Goal: Task Accomplishment & Management: Manage account settings

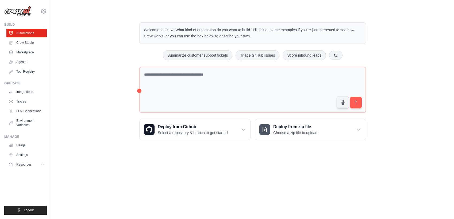
click at [26, 41] on link "Crew Studio" at bounding box center [26, 43] width 40 height 9
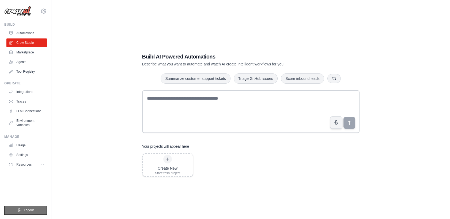
drag, startPoint x: 33, startPoint y: 204, endPoint x: 33, endPoint y: 211, distance: 6.4
click at [33, 205] on ul "Build Automations Crew Studio Marketplace Agents" at bounding box center [25, 118] width 43 height 193
click at [33, 211] on span "Logout" at bounding box center [29, 210] width 10 height 4
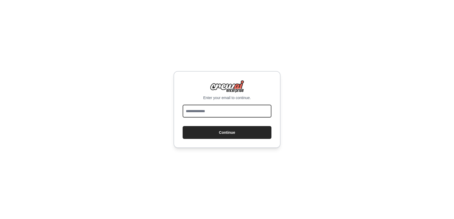
click at [198, 114] on input "email" at bounding box center [227, 111] width 89 height 13
type input "**********"
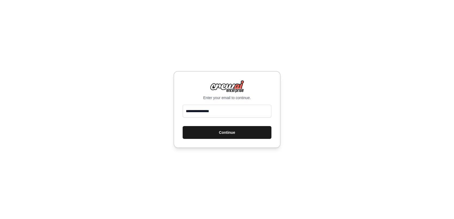
click at [207, 133] on button "Continue" at bounding box center [227, 132] width 89 height 13
